Goal: Navigation & Orientation: Understand site structure

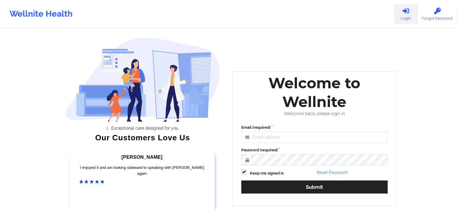
type input "[EMAIL_ADDRESS][DOMAIN_NAME]"
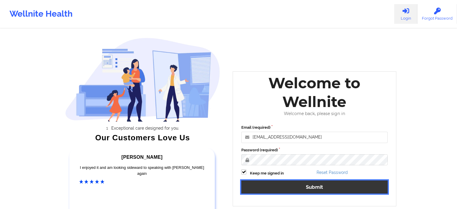
click at [284, 187] on button "Submit" at bounding box center [314, 187] width 146 height 13
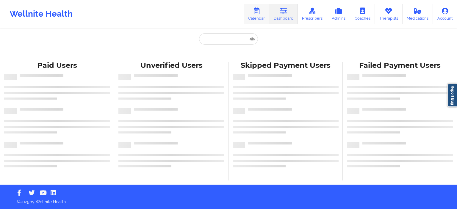
click at [257, 13] on icon at bounding box center [257, 11] width 8 height 7
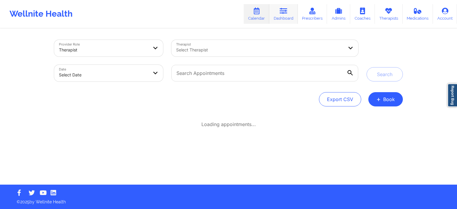
click at [277, 15] on link "Dashboard" at bounding box center [283, 14] width 29 height 20
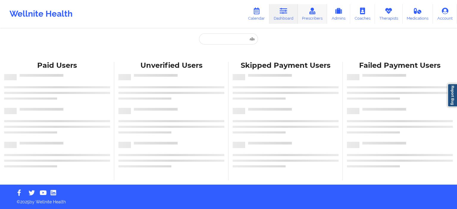
click at [312, 16] on link "Prescribers" at bounding box center [312, 14] width 29 height 20
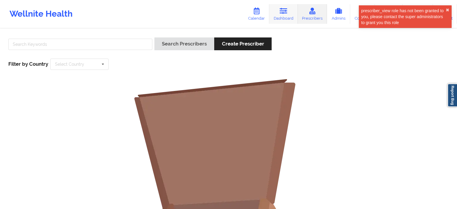
click at [289, 21] on link "Dashboard" at bounding box center [283, 14] width 29 height 20
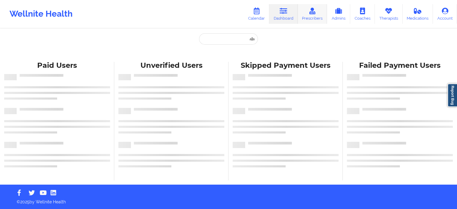
click at [310, 19] on link "Prescribers" at bounding box center [312, 14] width 29 height 20
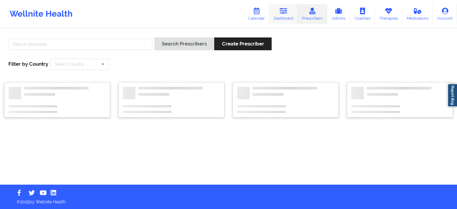
click at [285, 22] on link "Dashboard" at bounding box center [283, 14] width 29 height 20
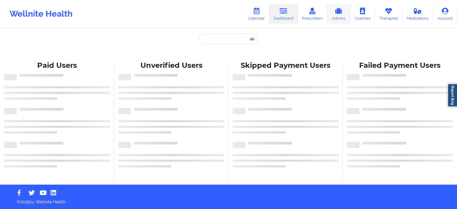
click at [340, 21] on link "Admins" at bounding box center [338, 14] width 23 height 20
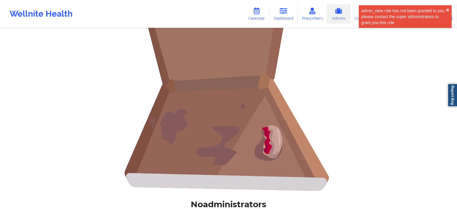
scroll to position [125, 0]
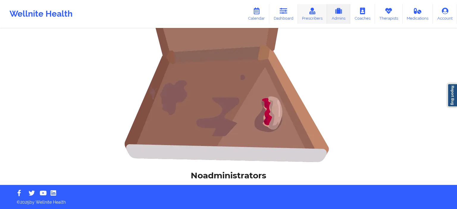
click at [320, 14] on link "Prescribers" at bounding box center [312, 14] width 29 height 20
